Goal: Task Accomplishment & Management: Complete application form

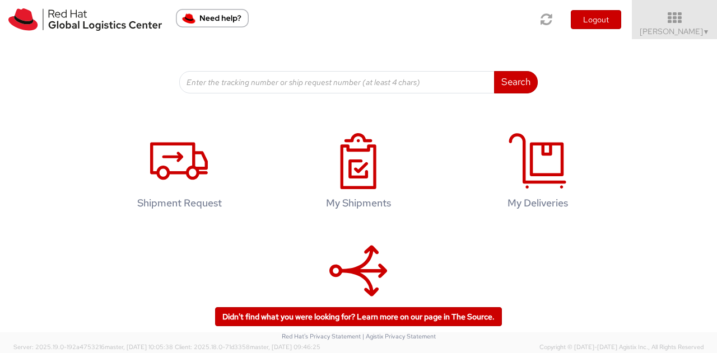
scroll to position [168, 0]
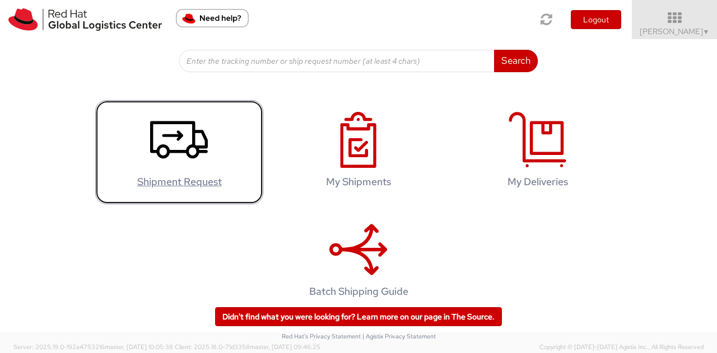
click at [169, 141] on icon at bounding box center [179, 140] width 58 height 56
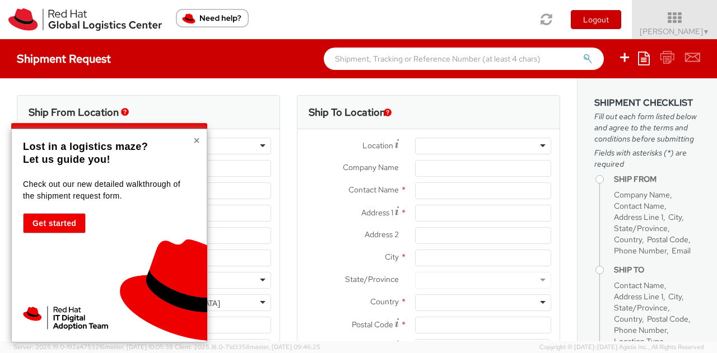
select select
select select "958"
click at [197, 143] on button "×" at bounding box center [196, 140] width 7 height 11
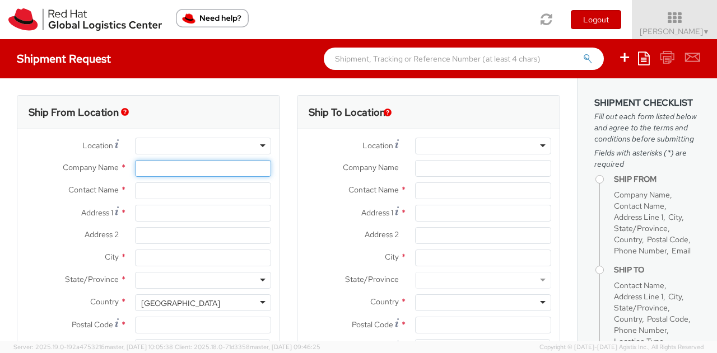
click at [176, 167] on input "Company Name *" at bounding box center [203, 168] width 136 height 17
type input "Red Hat Software ([GEOGRAPHIC_DATA]) Co. Limited"
type input "[PERSON_NAME]"
type input "8F, Tower A, Beijing PVG [PERSON_NAME]"
type input "[STREET_ADDRESS][PERSON_NAME]"
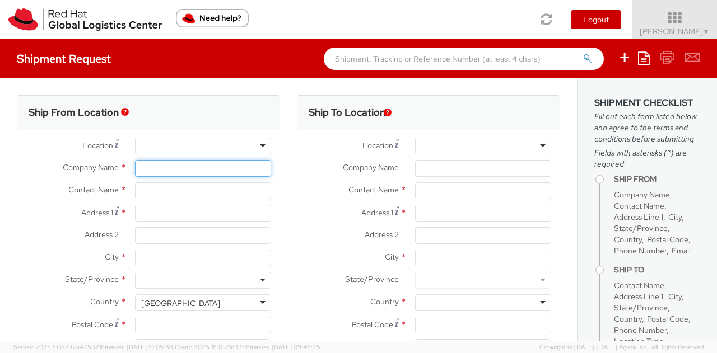
type input "[GEOGRAPHIC_DATA]"
type input "100020"
type input "861065627336"
type input "[EMAIL_ADDRESS][DOMAIN_NAME]"
select select "CM"
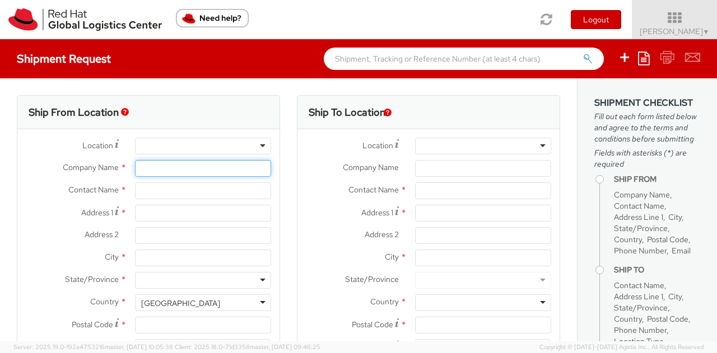
select select "KGS"
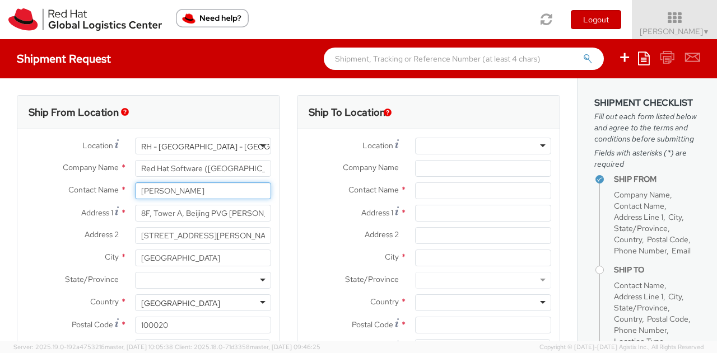
click at [221, 189] on input "[PERSON_NAME]" at bounding box center [203, 191] width 136 height 17
type input "R"
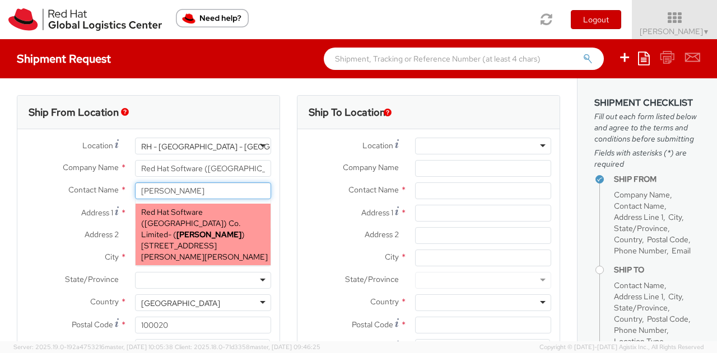
click at [198, 230] on strong "[PERSON_NAME]" at bounding box center [208, 235] width 65 height 10
type input "[PERSON_NAME]"
type input "[EMAIL_ADDRESS][DOMAIN_NAME]"
select select
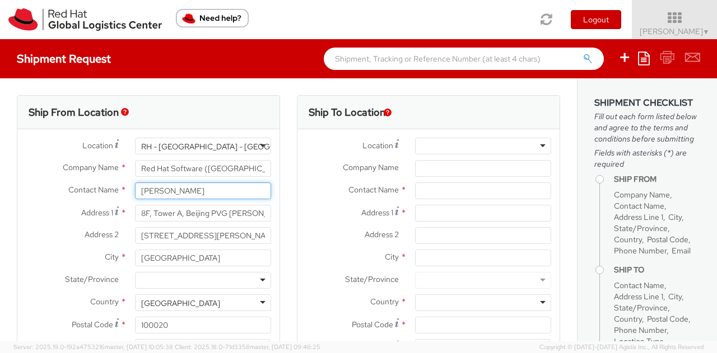
type input "[PERSON_NAME]"
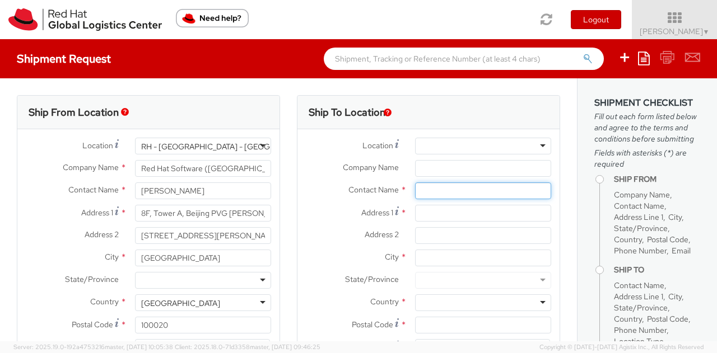
click at [446, 184] on input "text" at bounding box center [483, 191] width 136 height 17
drag, startPoint x: 454, startPoint y: 192, endPoint x: 405, endPoint y: 201, distance: 49.4
click at [405, 201] on div "Contact Name * [PERSON_NAME] [PERSON_NAME] Red Hat - ( [PERSON_NAME] ) Red Hat …" at bounding box center [428, 194] width 262 height 22
paste input "[PERSON_NAME]"
type input "[PERSON_NAME]"
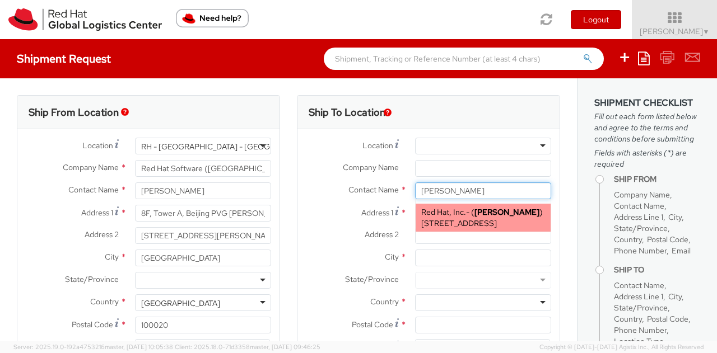
click at [499, 216] on strong "[PERSON_NAME]" at bounding box center [506, 212] width 65 height 10
type input "Red Hat, Inc."
type input "[STREET_ADDRESS]"
type input "RALEIGH"
type input "27601"
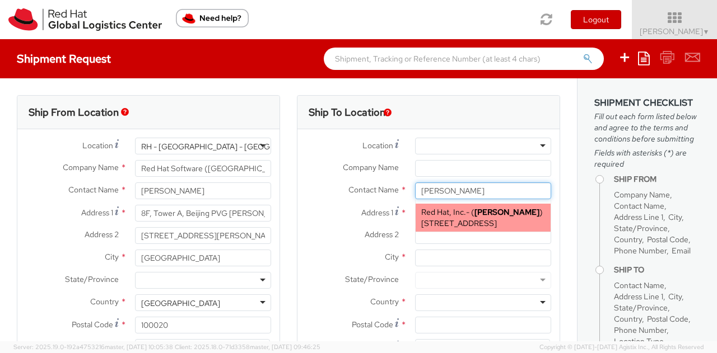
type input "[EMAIL_ADDRESS][DOMAIN_NAME]"
select select "958"
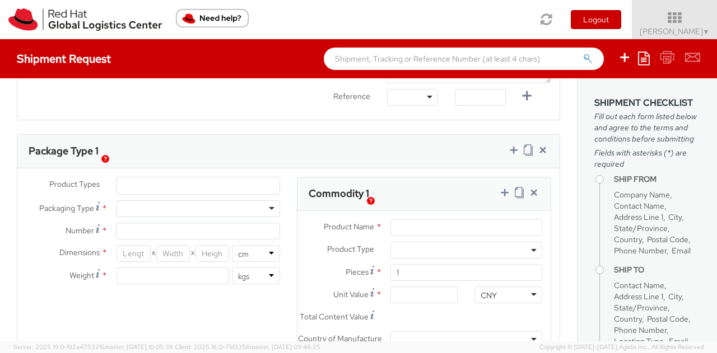
scroll to position [504, 0]
type input "[PERSON_NAME]"
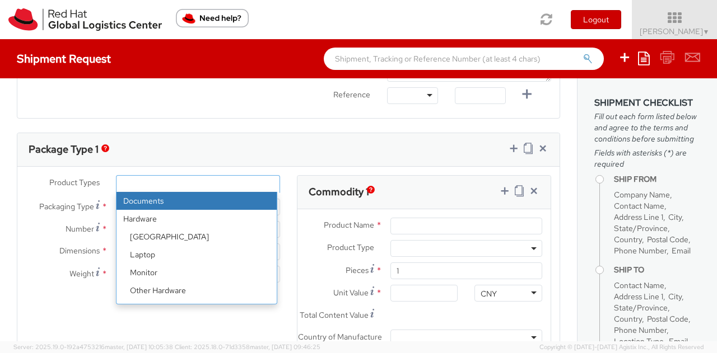
click at [229, 179] on ul at bounding box center [197, 184] width 163 height 17
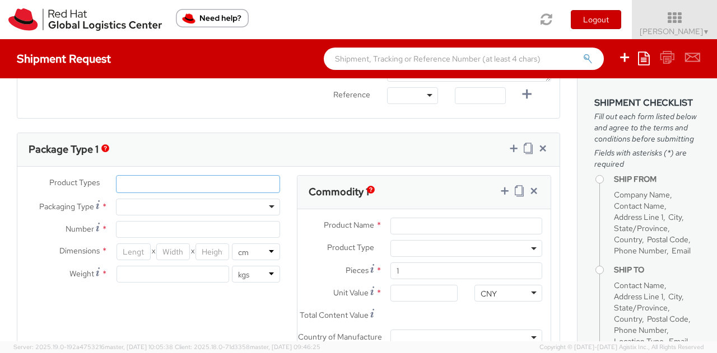
click at [229, 179] on ul at bounding box center [197, 184] width 163 height 17
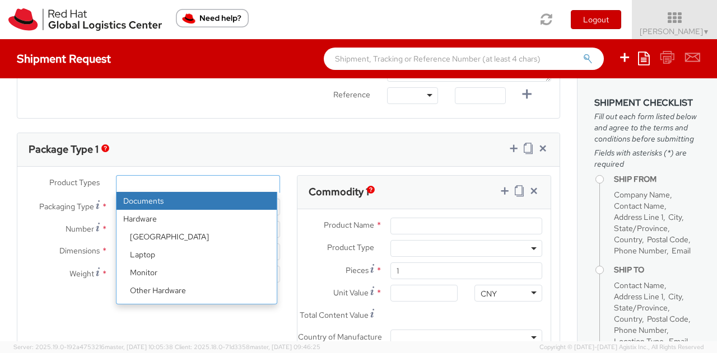
select select "DOCUMENT"
type input "Documents"
select select "DOCUMENT"
type input "1.00"
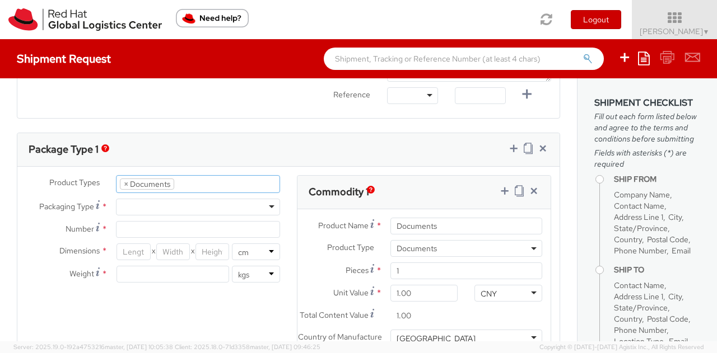
click at [267, 204] on div at bounding box center [198, 207] width 164 height 17
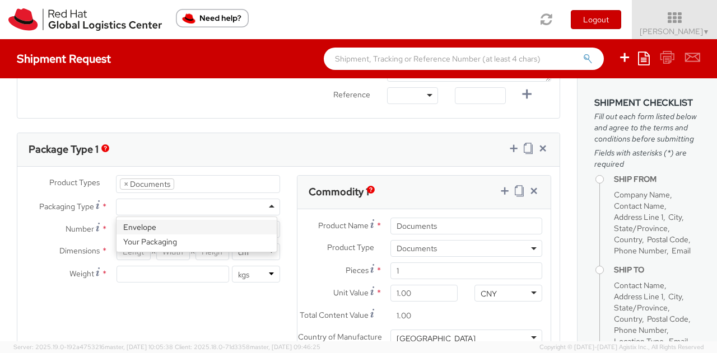
type input "1"
type input "24.13"
type input "31.75"
type input "0.64"
type input "0.5"
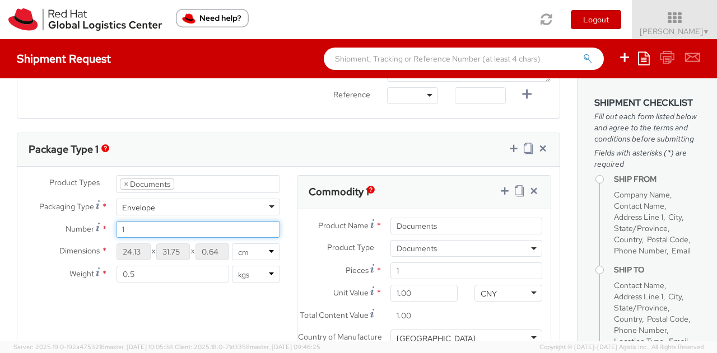
click at [199, 226] on input "1" at bounding box center [198, 229] width 164 height 17
click at [183, 301] on div "Product Types * Documents Docking Station Laptop Monitor Other Hardware Server …" at bounding box center [288, 298] width 542 height 246
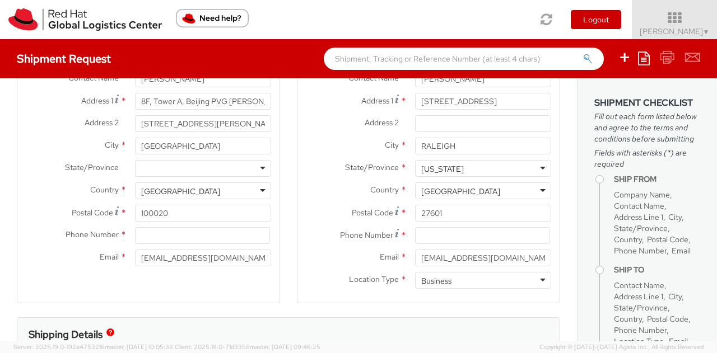
scroll to position [280, 0]
